Goal: Find contact information: Find contact information

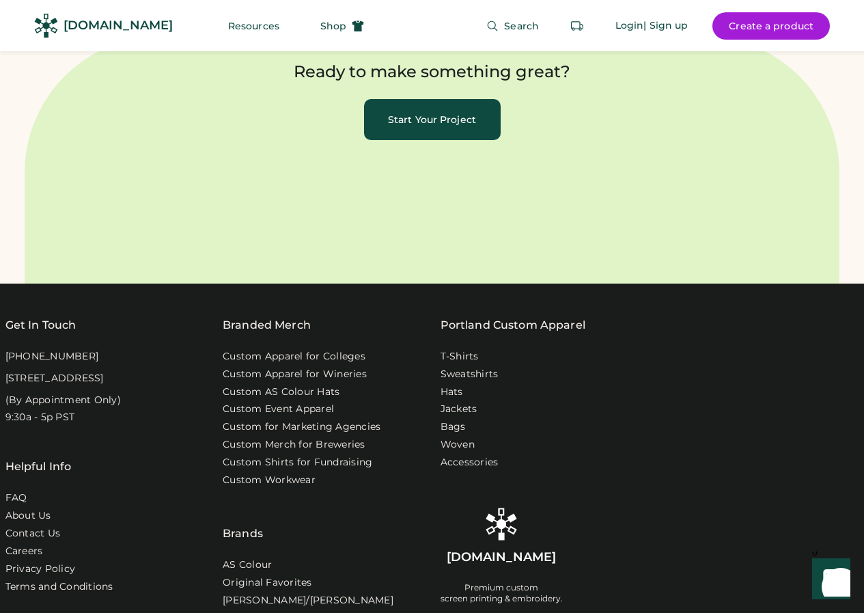
scroll to position [4697, 0]
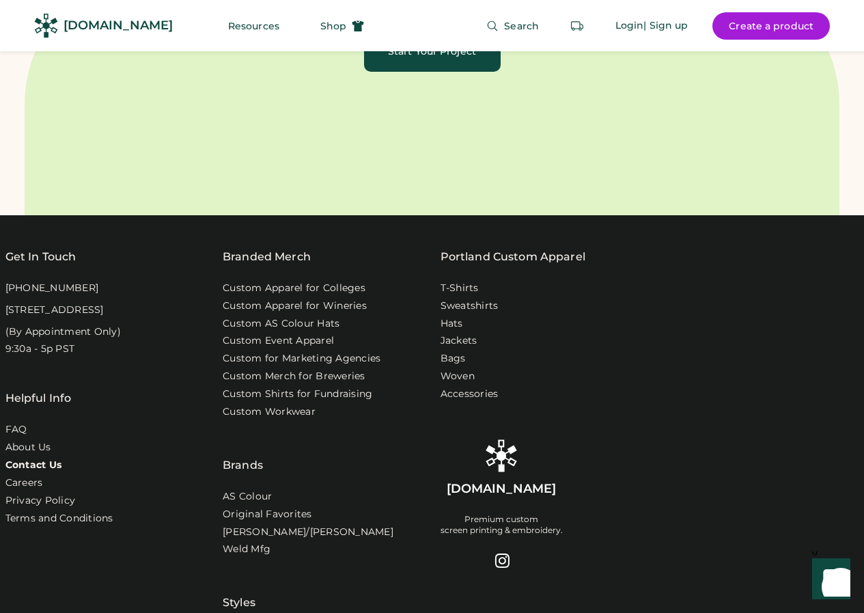
click at [45, 459] on link "Contact Us" at bounding box center [33, 466] width 57 height 14
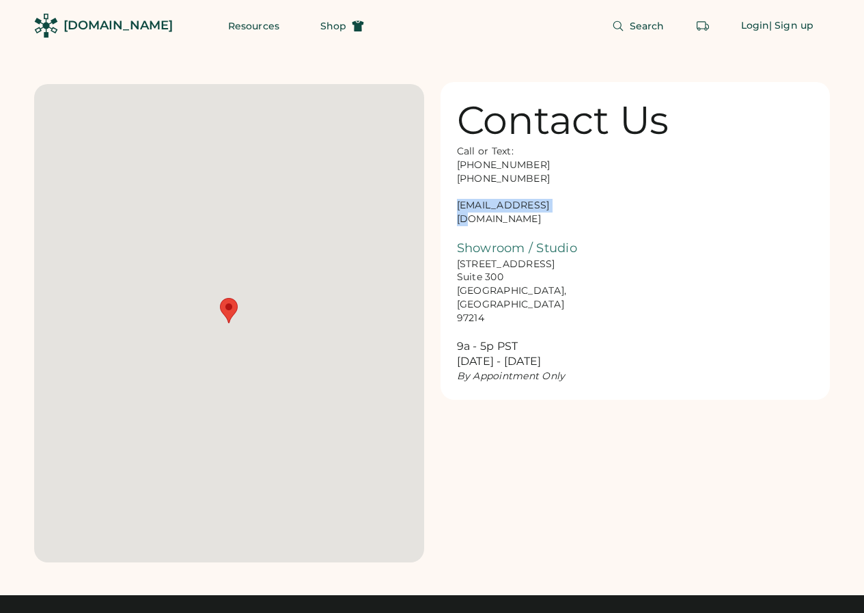
drag, startPoint x: 567, startPoint y: 202, endPoint x: 465, endPoint y: 195, distance: 101.4
click at [458, 202] on div "Call or Text: [PHONE_NUMBER] [PHONE_NUMBER] [EMAIL_ADDRESS][DOMAIN_NAME] Showro…" at bounding box center [525, 264] width 137 height 238
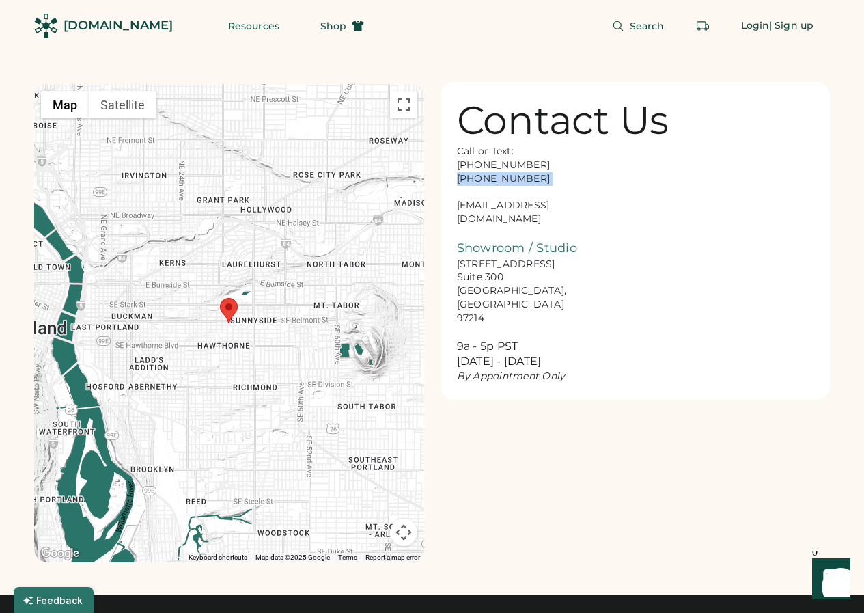
drag, startPoint x: 532, startPoint y: 186, endPoint x: 456, endPoint y: 174, distance: 76.1
click at [457, 174] on div "Call or Text: [PHONE_NUMBER] [PHONE_NUMBER] [EMAIL_ADDRESS][DOMAIN_NAME] Showro…" at bounding box center [525, 264] width 137 height 238
click at [543, 182] on div "Call or Text: [PHONE_NUMBER] [PHONE_NUMBER] [EMAIL_ADDRESS][DOMAIN_NAME] Showro…" at bounding box center [525, 264] width 137 height 238
drag, startPoint x: 534, startPoint y: 163, endPoint x: 459, endPoint y: 163, distance: 75.9
click at [459, 163] on div "Call or Text: [PHONE_NUMBER] [PHONE_NUMBER] [EMAIL_ADDRESS][DOMAIN_NAME] Showro…" at bounding box center [525, 264] width 137 height 238
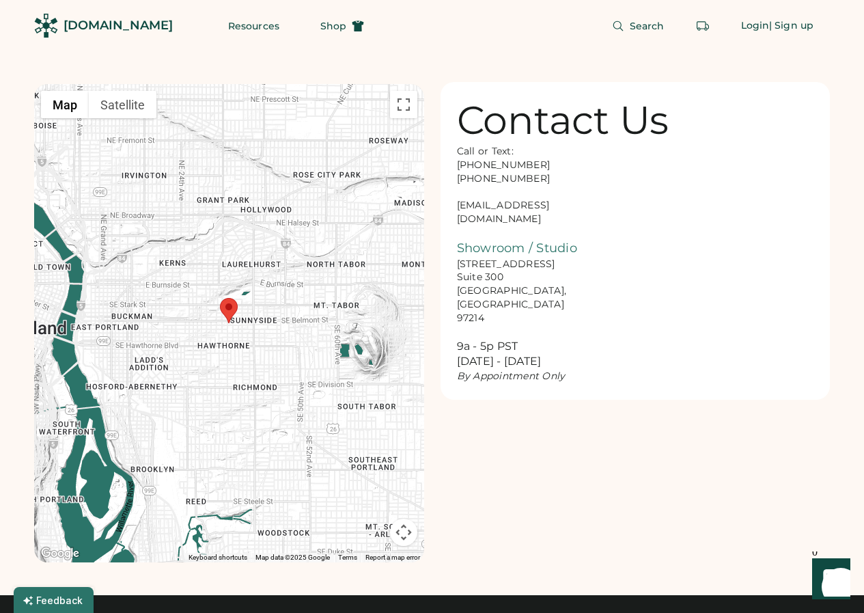
click at [561, 266] on div "Call or Text: [PHONE_NUMBER] [PHONE_NUMBER] [EMAIL_ADDRESS][DOMAIN_NAME] Showro…" at bounding box center [525, 264] width 137 height 238
drag, startPoint x: 476, startPoint y: 165, endPoint x: 441, endPoint y: 178, distance: 37.4
click at [440, 178] on div "← Move left → Move right ↑ Move up ↓ Move down + Zoom in - Zoom out Home Jump l…" at bounding box center [432, 306] width 796 height 511
click at [462, 179] on div "Call or Text: [PHONE_NUMBER] [PHONE_NUMBER] [EMAIL_ADDRESS][DOMAIN_NAME] Showro…" at bounding box center [525, 264] width 137 height 238
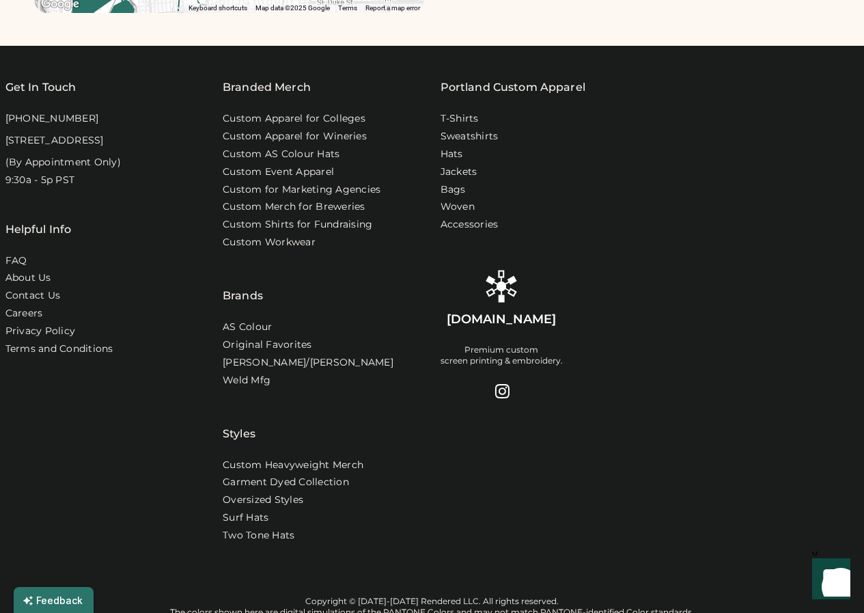
scroll to position [547, 0]
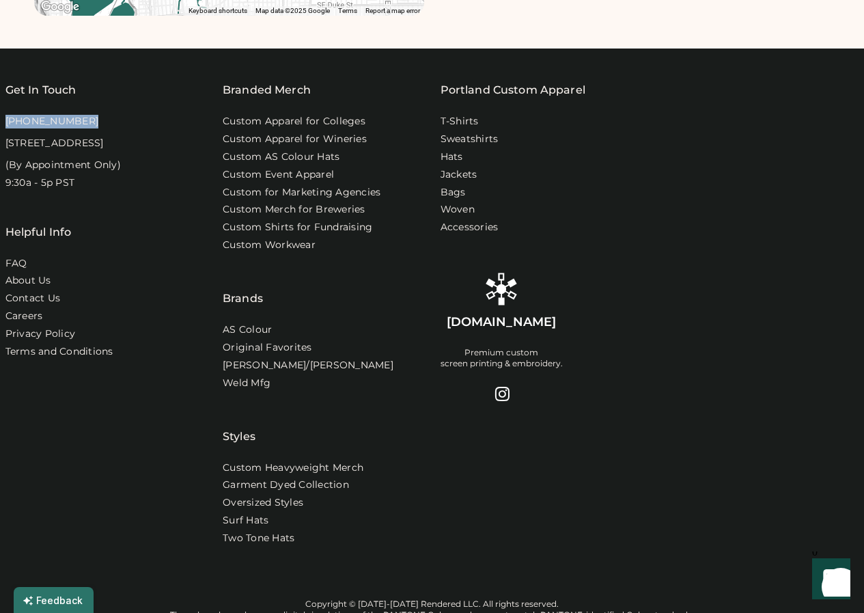
drag, startPoint x: 77, startPoint y: 121, endPoint x: 2, endPoint y: 118, distance: 74.5
click at [2, 118] on div "Get In Touch [PHONE_NUMBER] [STREET_ADDRESS] (By Appointment Only) 9:30a - 5p P…" at bounding box center [432, 398] width 864 height 699
click at [504, 386] on div at bounding box center [501, 393] width 16 height 16
